Goal: Use online tool/utility: Utilize a website feature to perform a specific function

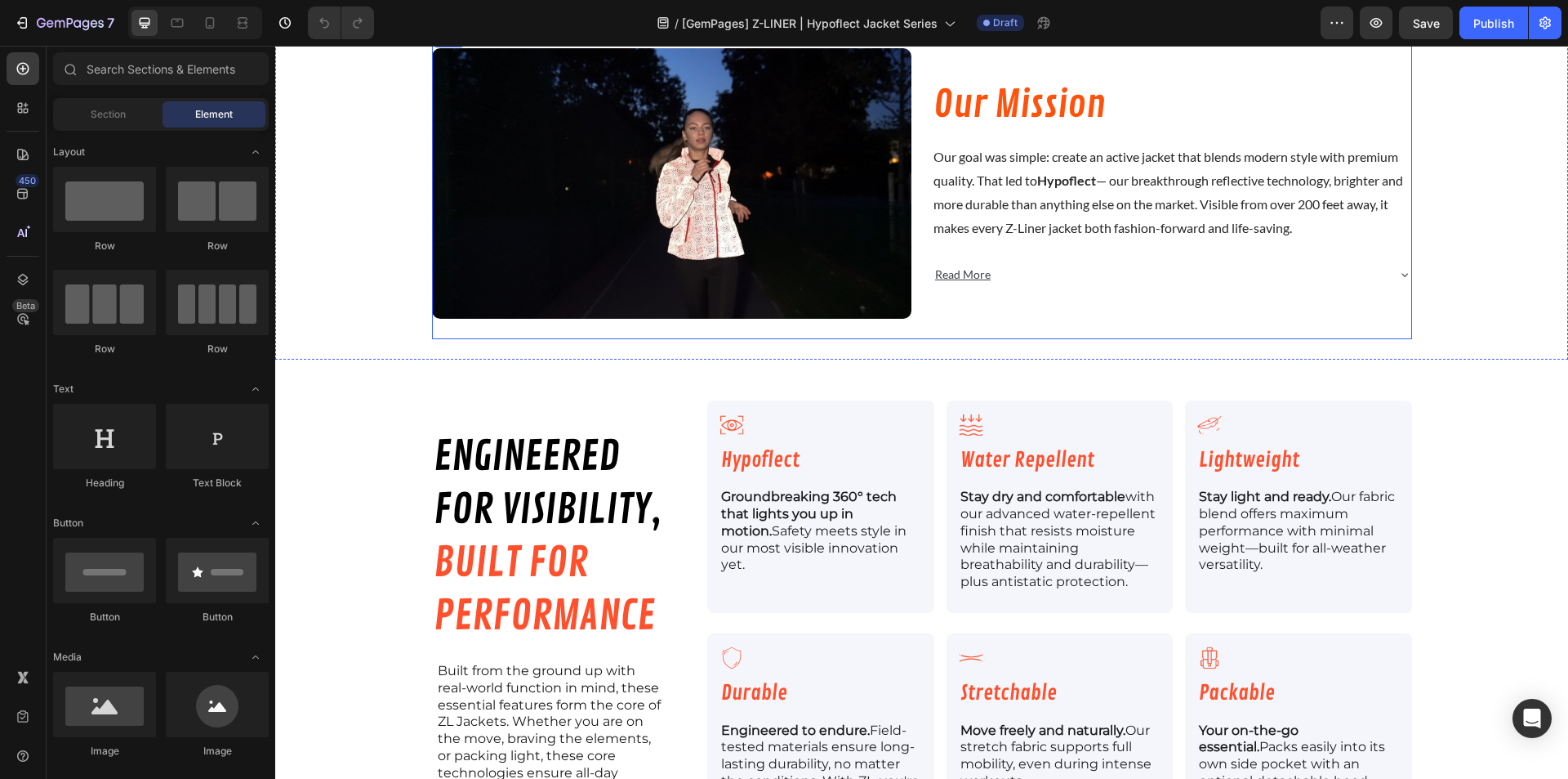
scroll to position [1905, 0]
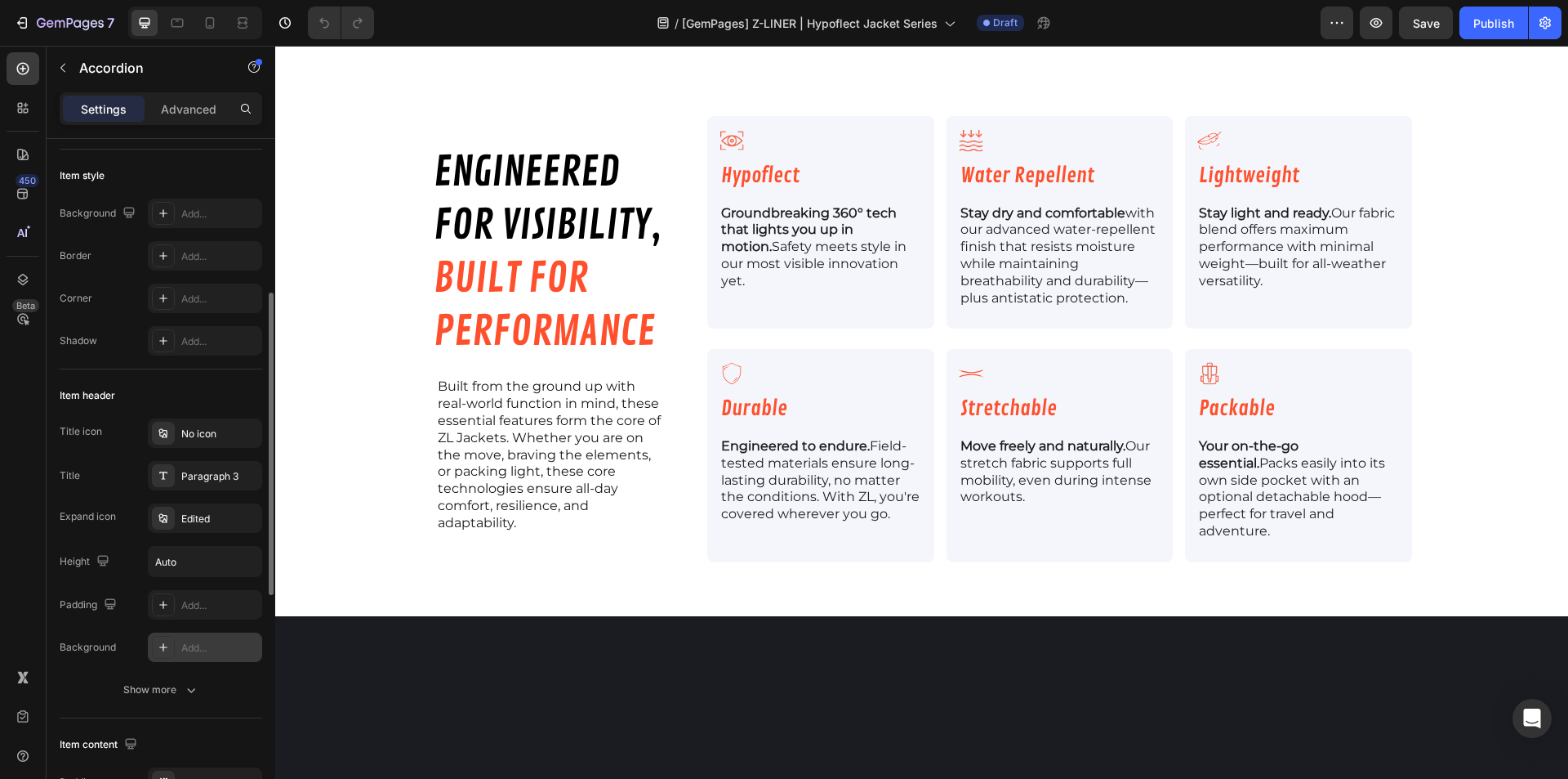
scroll to position [327, 0]
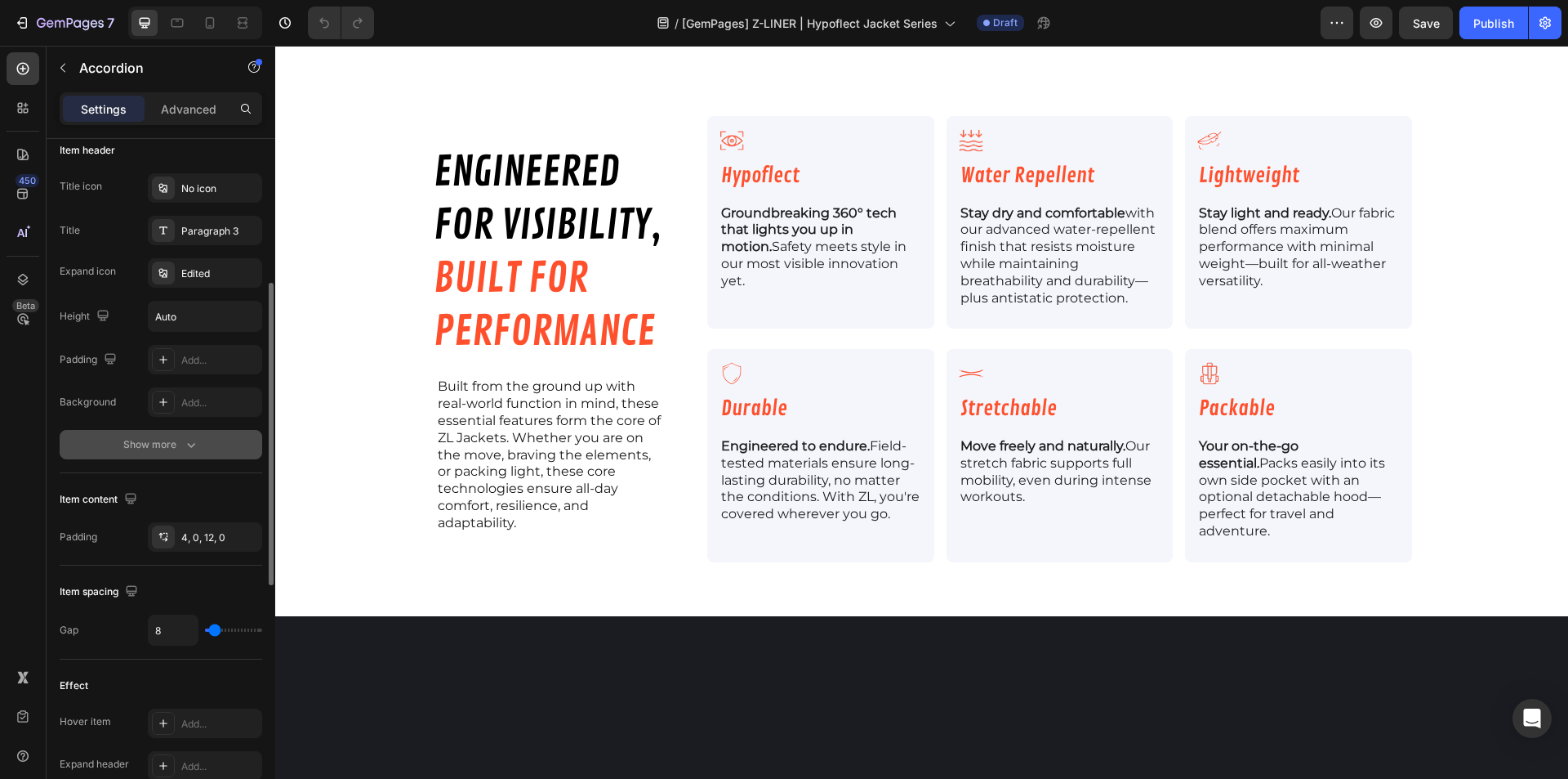
click at [170, 436] on div "Show more" at bounding box center [162, 444] width 76 height 16
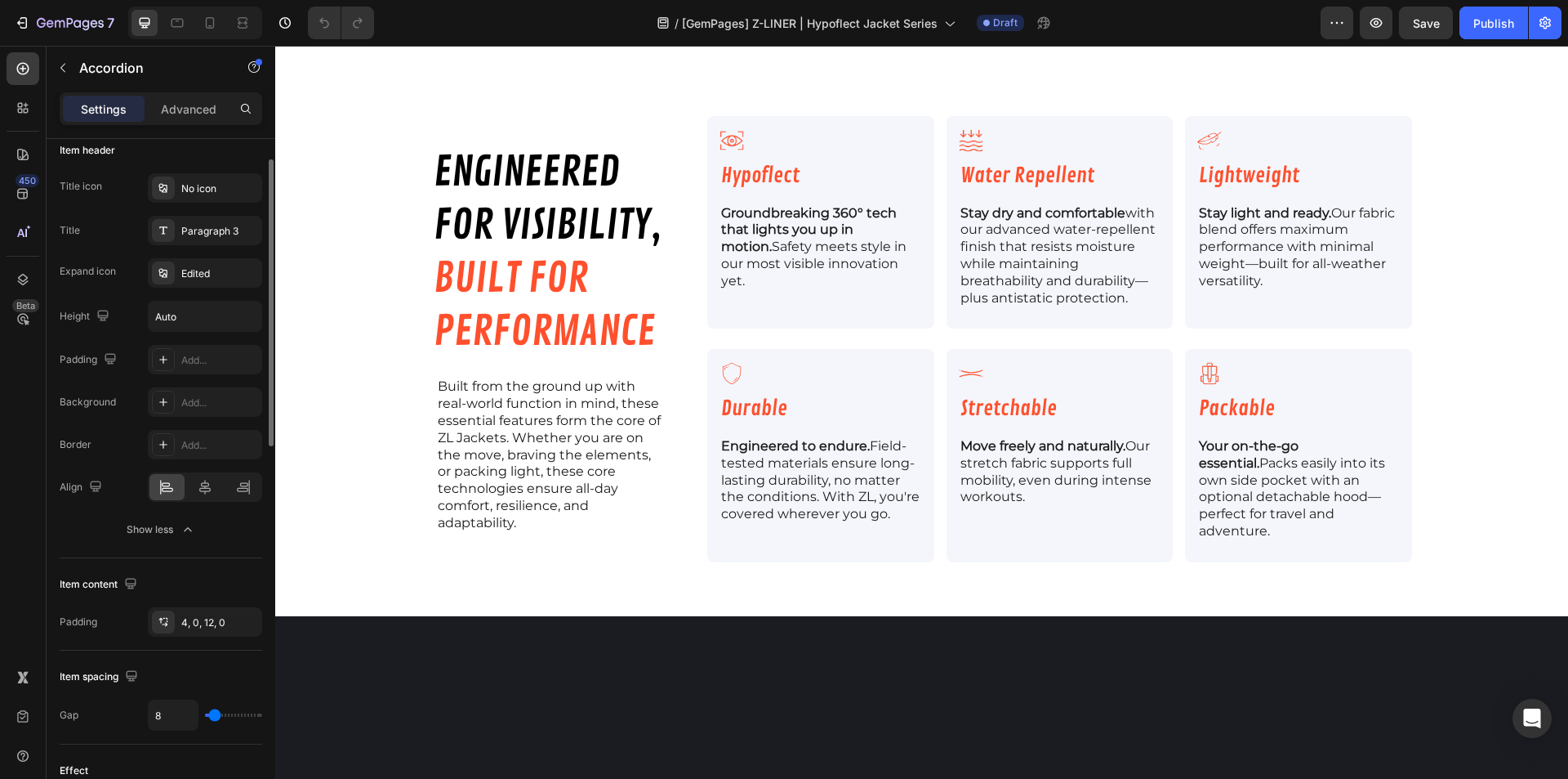
scroll to position [245, 0]
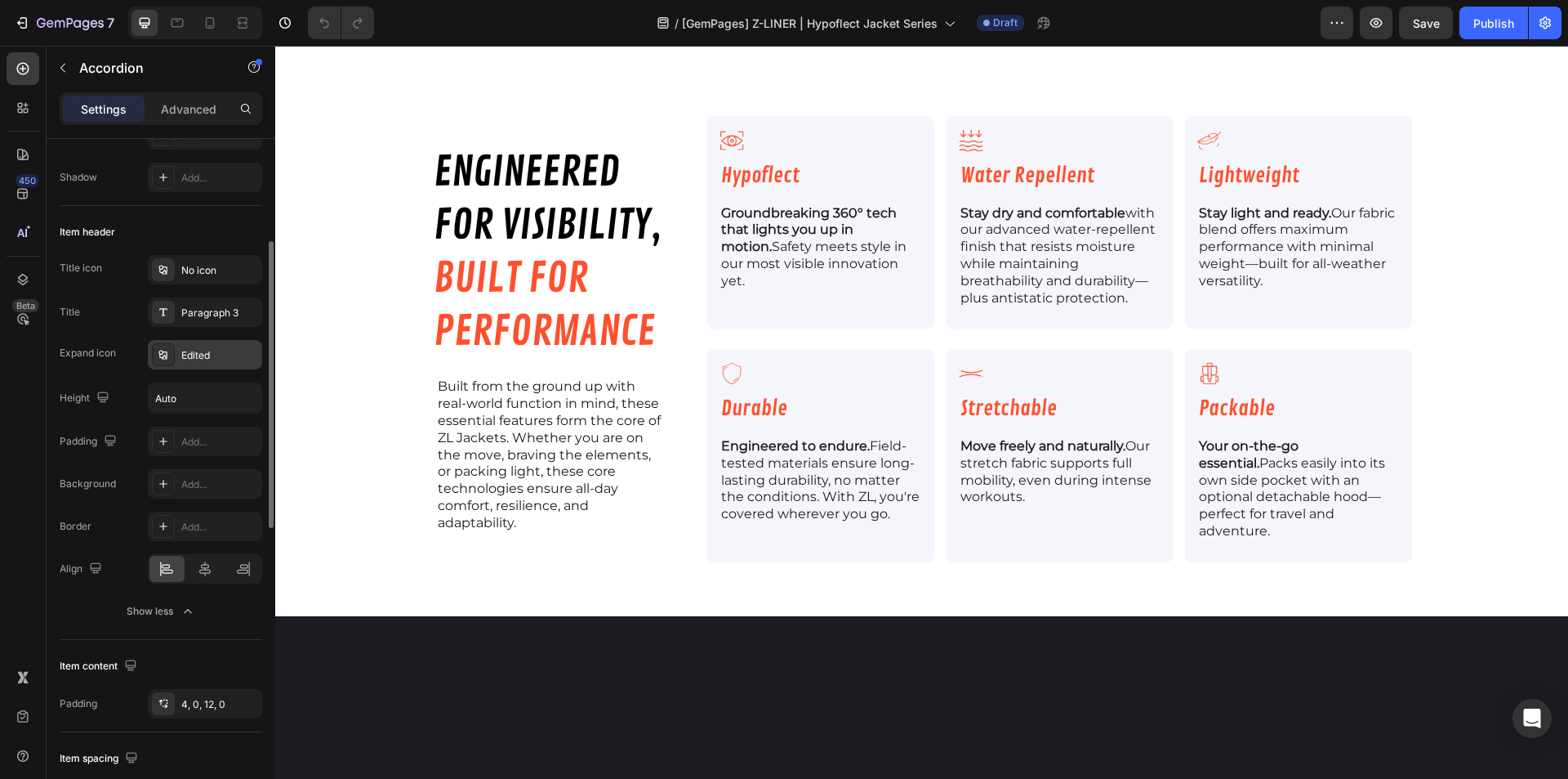
click at [199, 356] on div "Edited" at bounding box center [220, 355] width 77 height 15
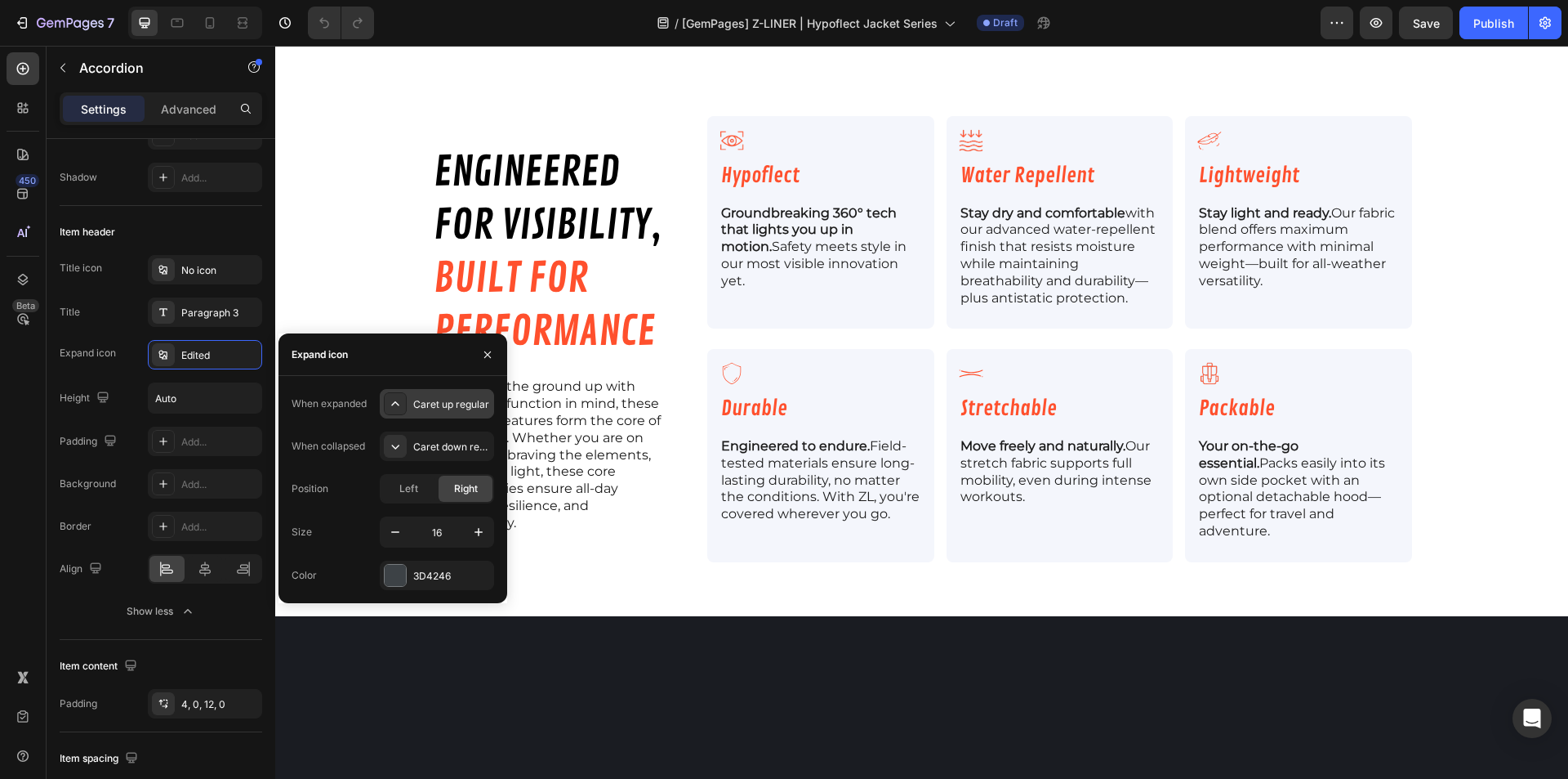
click at [417, 406] on div "Caret up regular" at bounding box center [452, 404] width 77 height 15
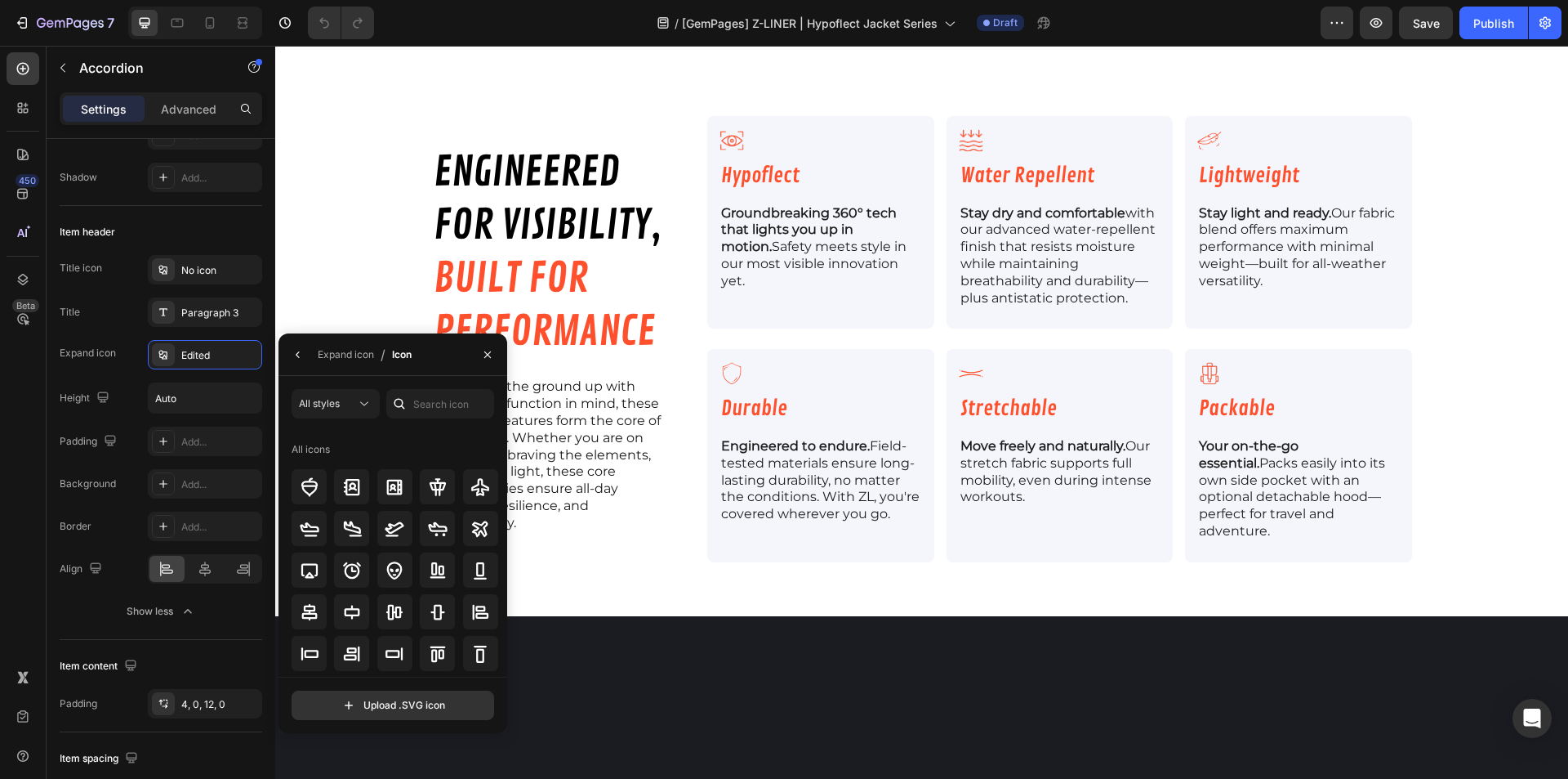
scroll to position [0, 0]
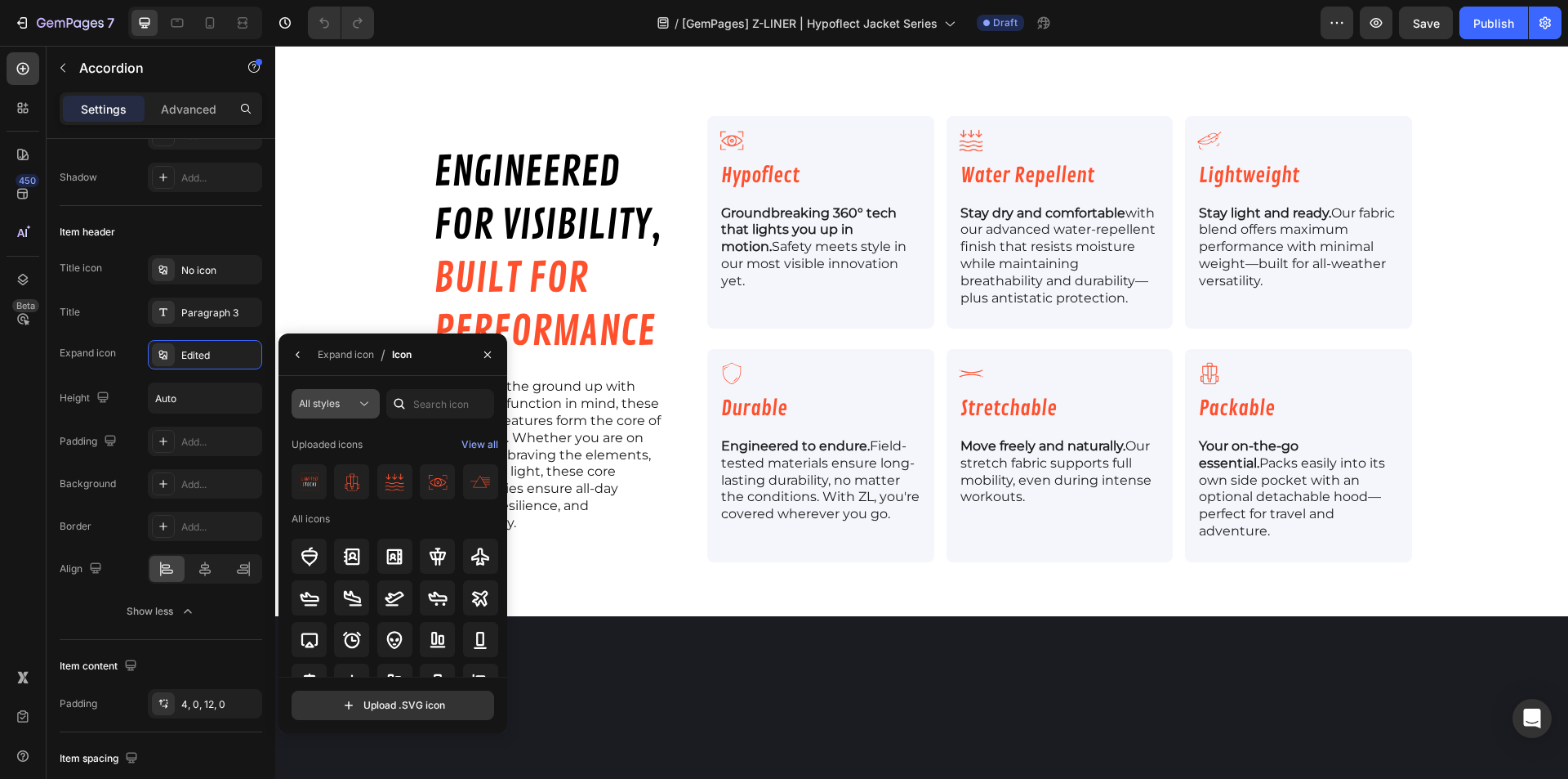
click at [335, 395] on button "All styles" at bounding box center [336, 403] width 88 height 29
click at [447, 381] on div "All styles Uploaded icons View all All icons Upload .SVG icon" at bounding box center [393, 554] width 228 height 357
click at [1375, 21] on icon "button" at bounding box center [1376, 23] width 16 height 16
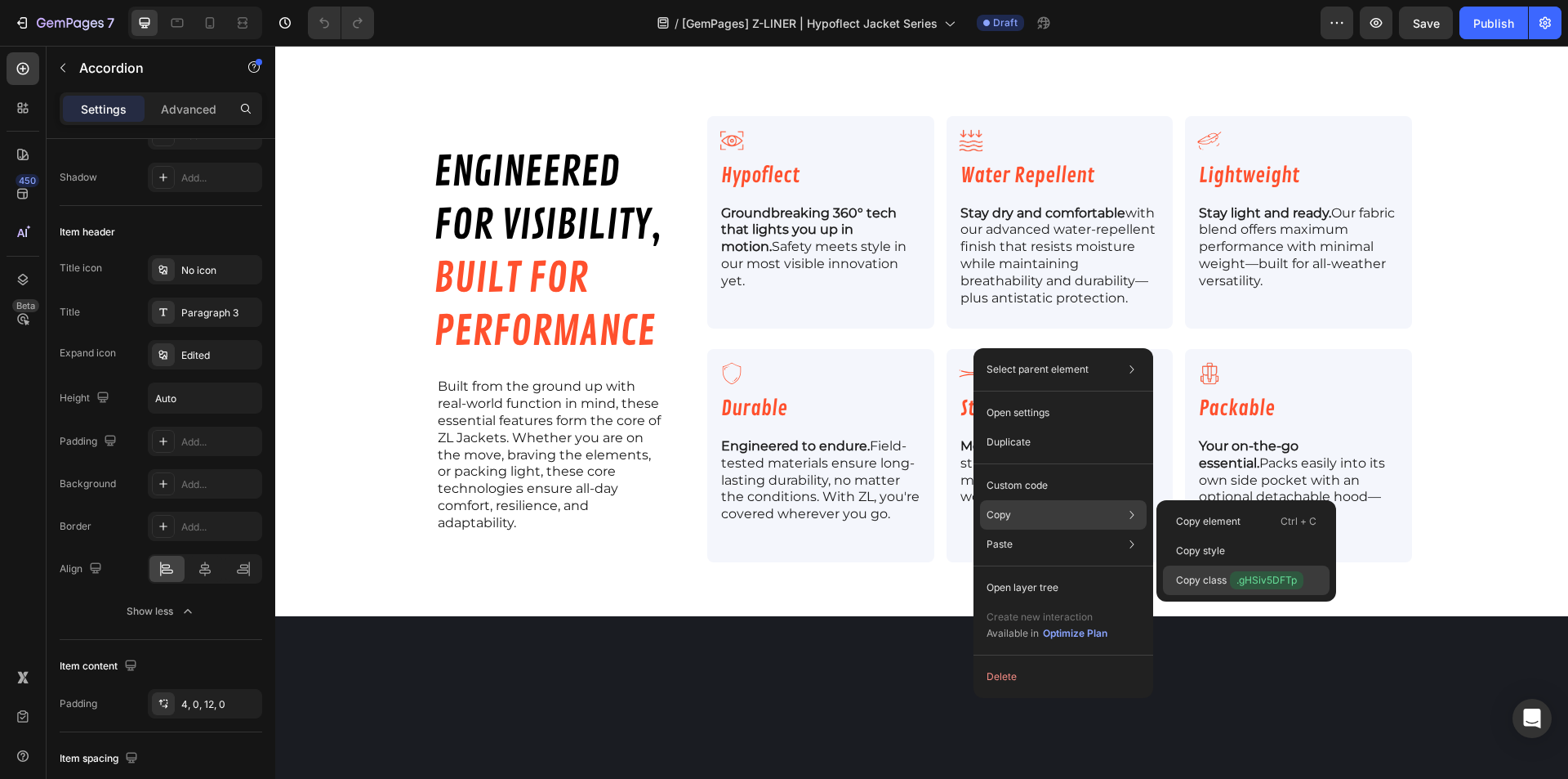
click at [1260, 576] on span ".gHSiv5DFTp" at bounding box center [1267, 580] width 74 height 18
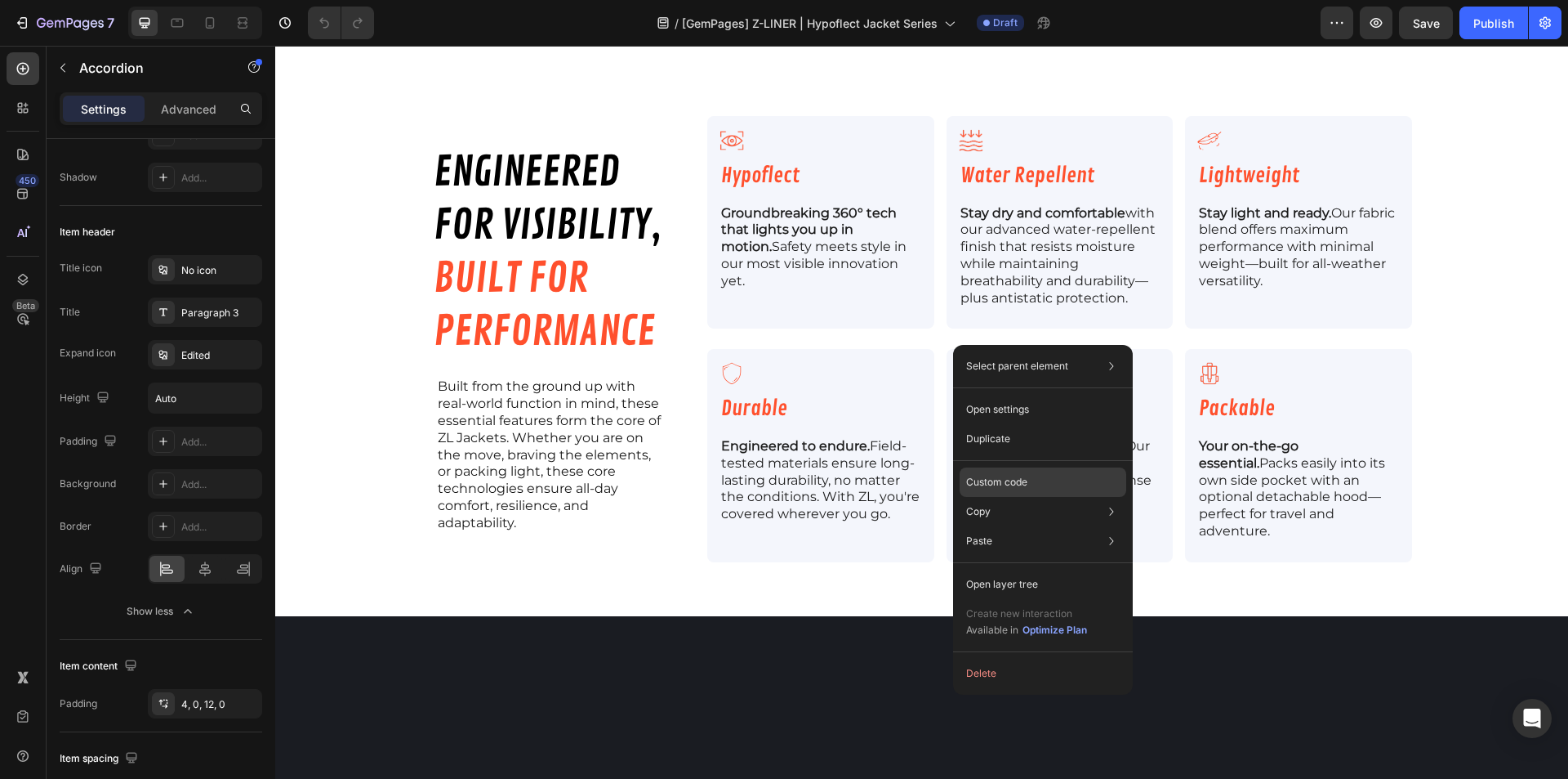
click at [1001, 484] on p "Custom code" at bounding box center [997, 481] width 61 height 15
type input "100%"
type input "100"
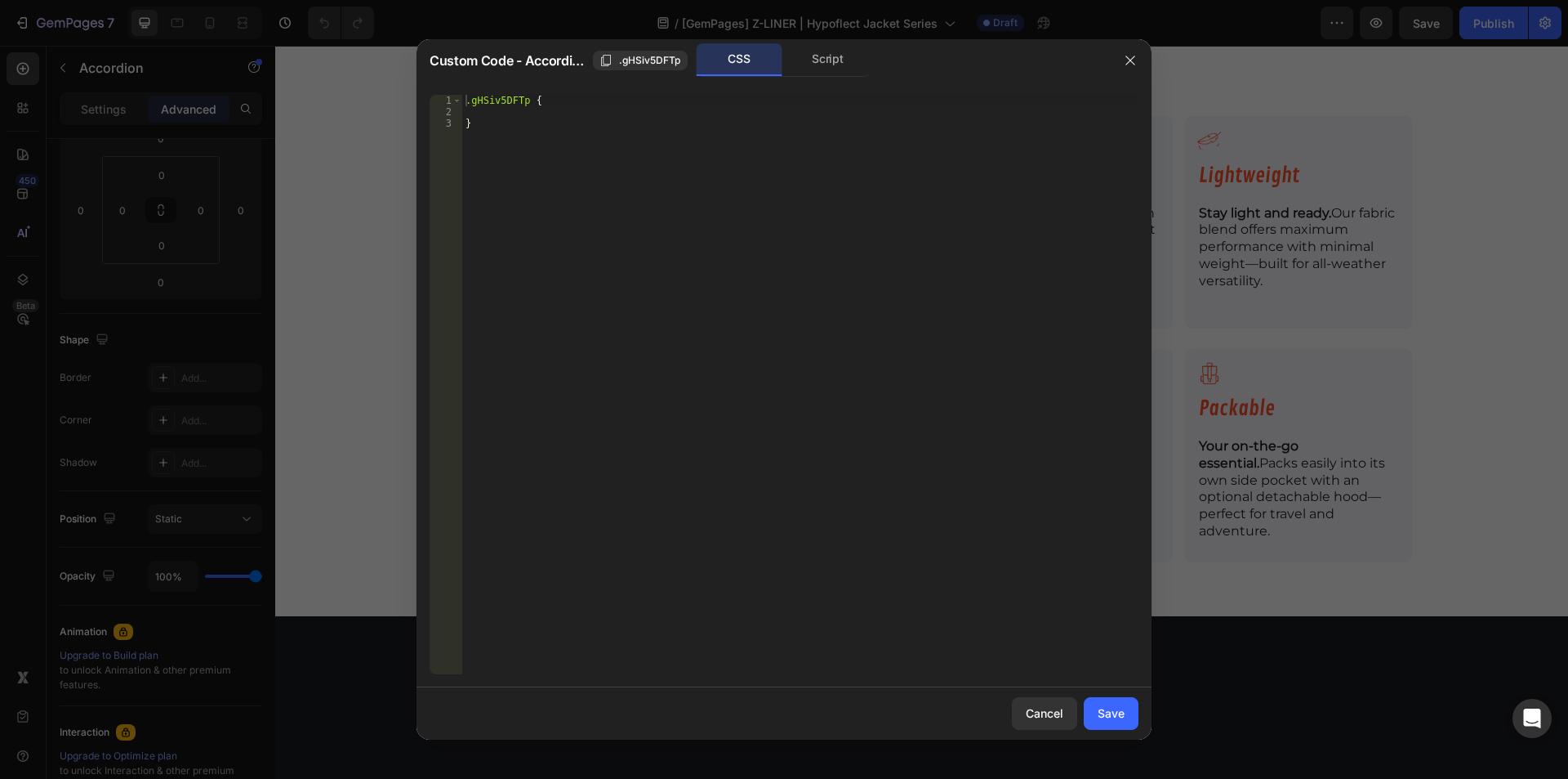
click at [657, 220] on div ".gHSiv5DFTp { }" at bounding box center [800, 396] width 677 height 602
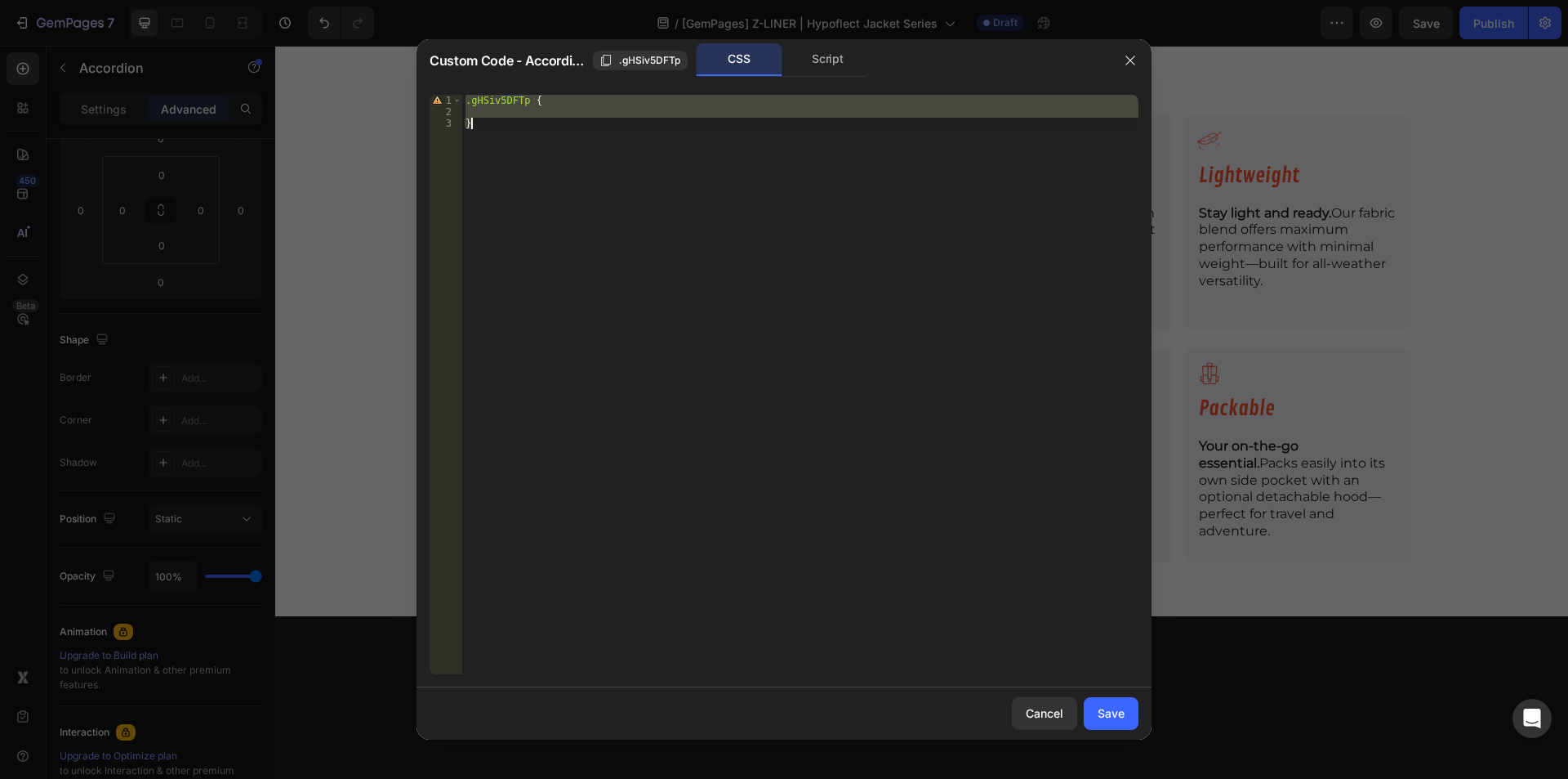
paste textarea
type textarea "}"
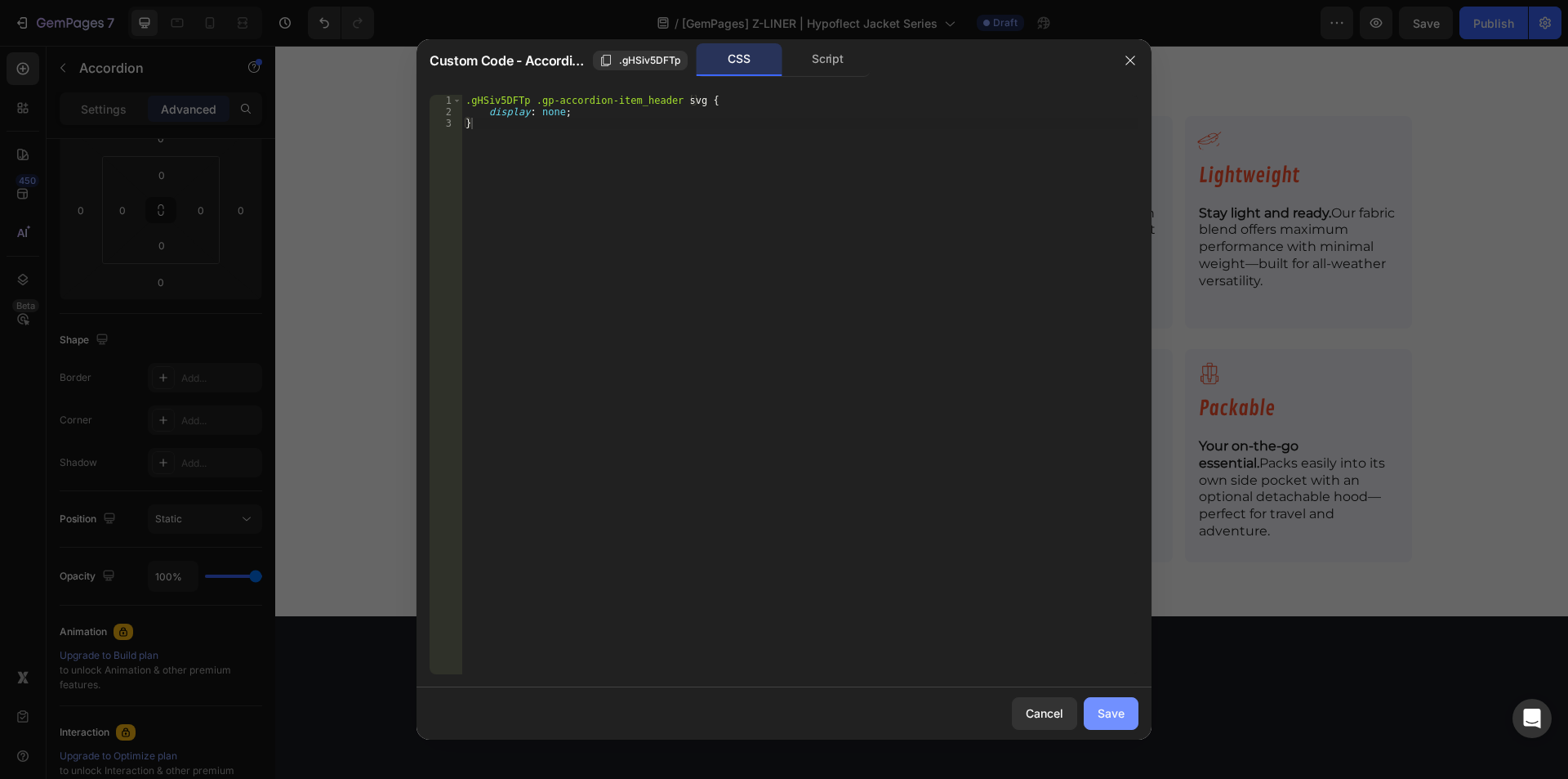
click at [1131, 710] on button "Save" at bounding box center [1111, 713] width 55 height 33
type input "8"
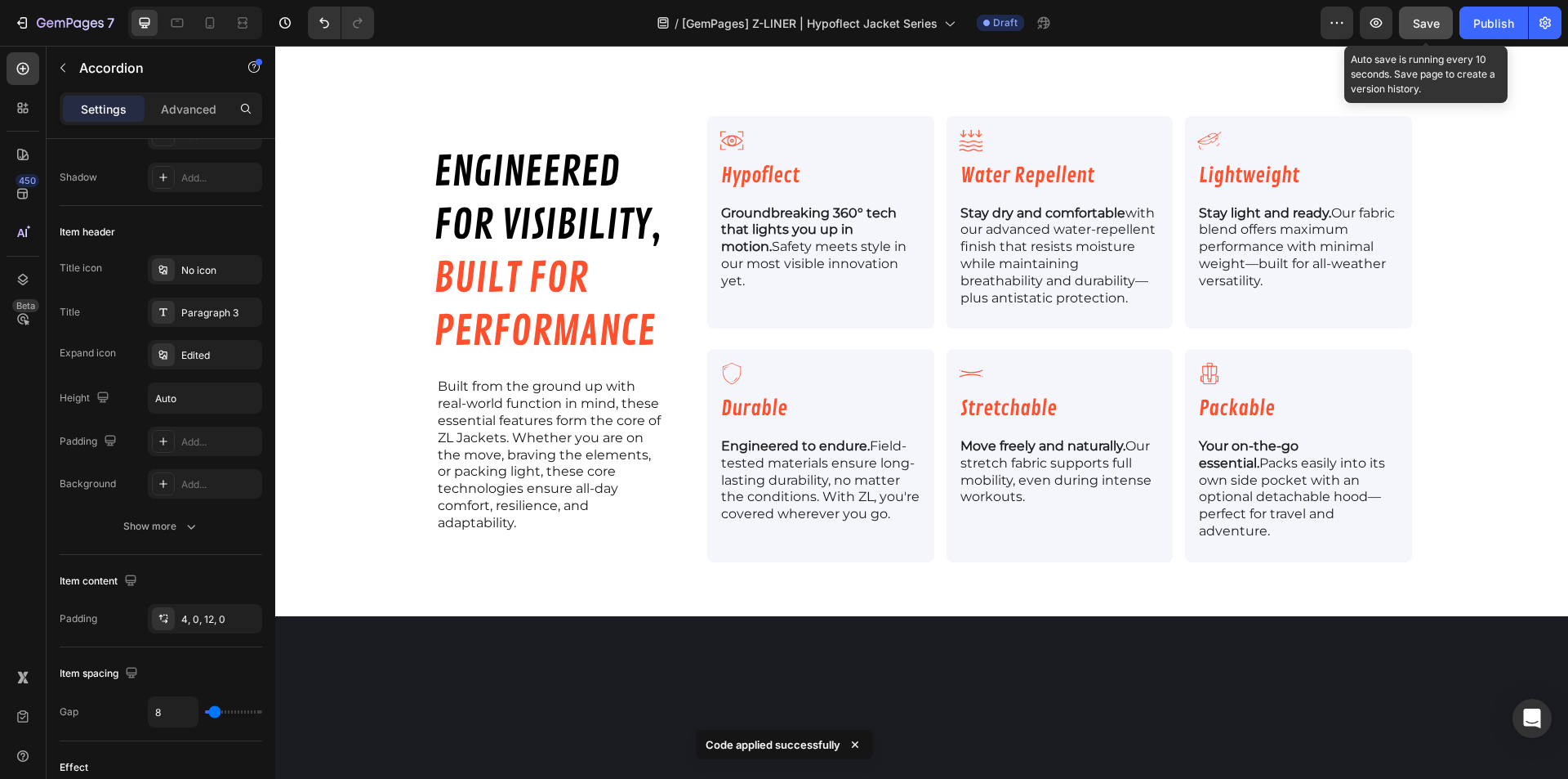
click at [1429, 25] on span "Save" at bounding box center [1426, 23] width 27 height 14
